Goal: Find specific page/section: Find specific page/section

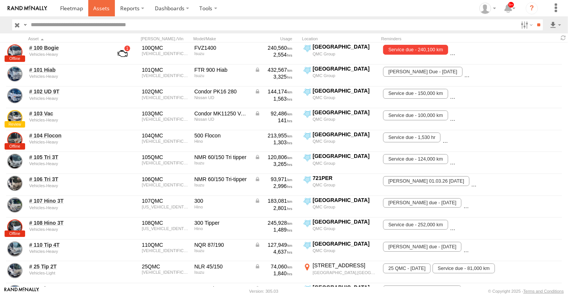
click at [97, 6] on span at bounding box center [101, 8] width 16 height 7
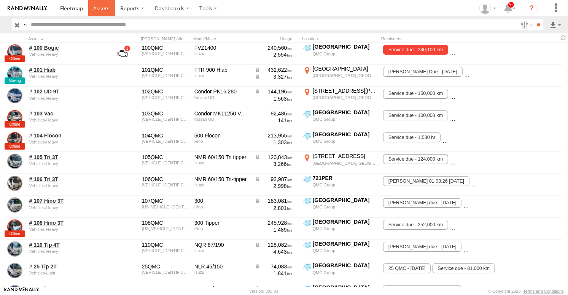
click at [105, 8] on span at bounding box center [101, 8] width 16 height 7
